Goal: Obtain resource: Download file/media

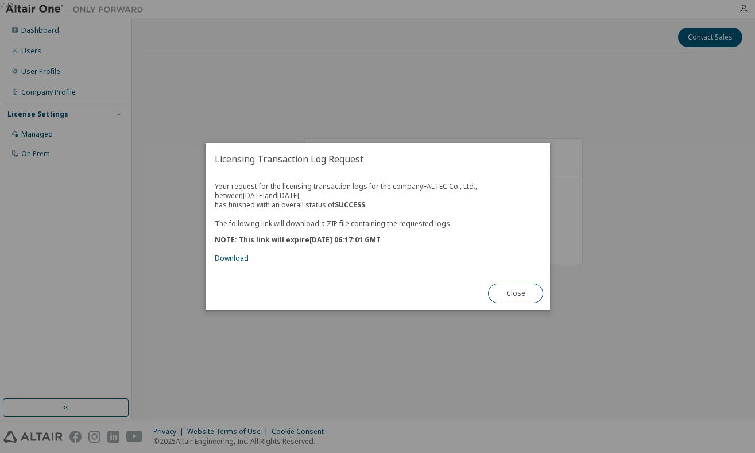
click at [651, 188] on div "true" at bounding box center [377, 226] width 755 height 453
click at [228, 258] on link "Download" at bounding box center [232, 258] width 34 height 10
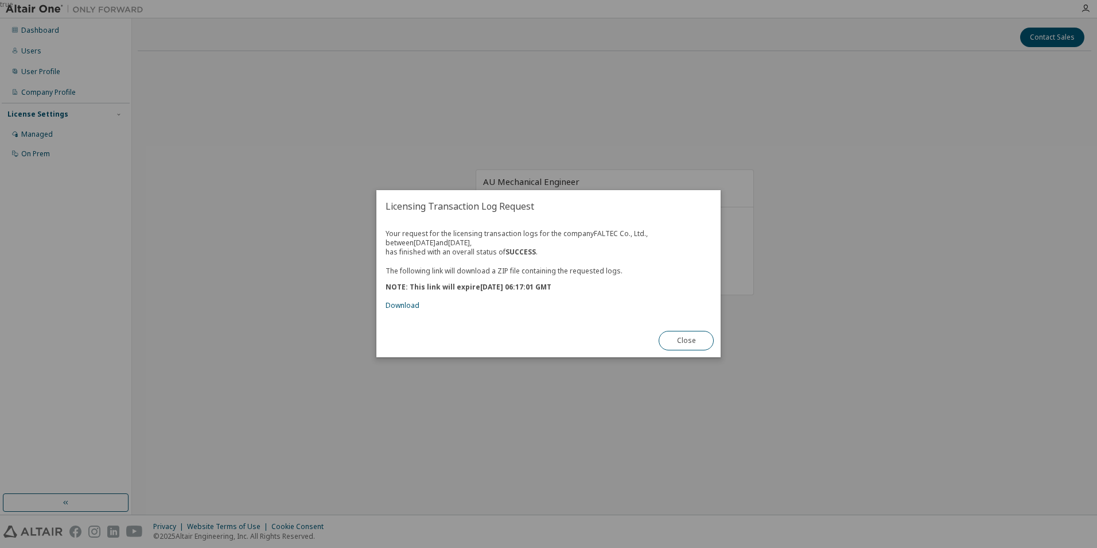
click at [752, 359] on div "true" at bounding box center [548, 274] width 1097 height 548
